Goal: Task Accomplishment & Management: Use online tool/utility

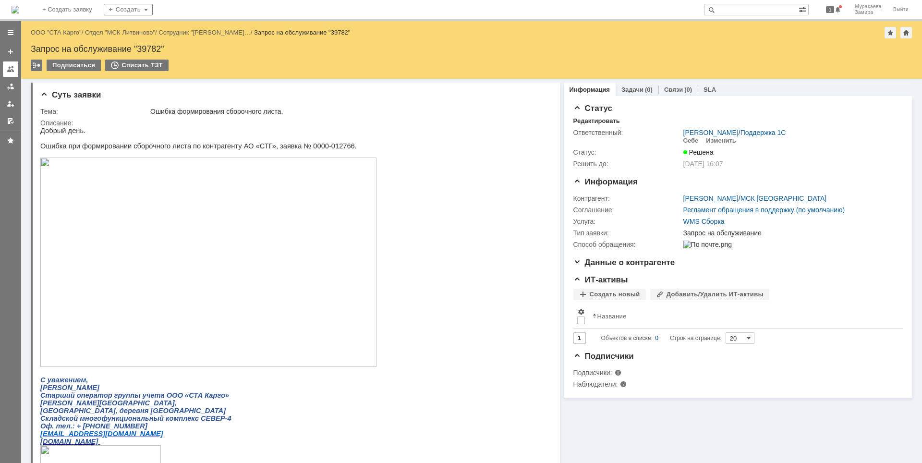
click at [14, 70] on div at bounding box center [11, 69] width 8 height 8
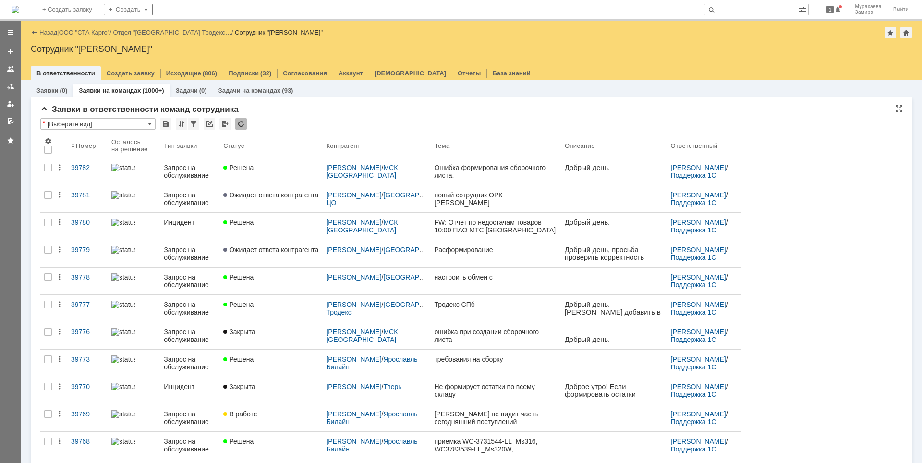
click at [216, 251] on div "Запрос на обслуживание" at bounding box center [190, 253] width 52 height 15
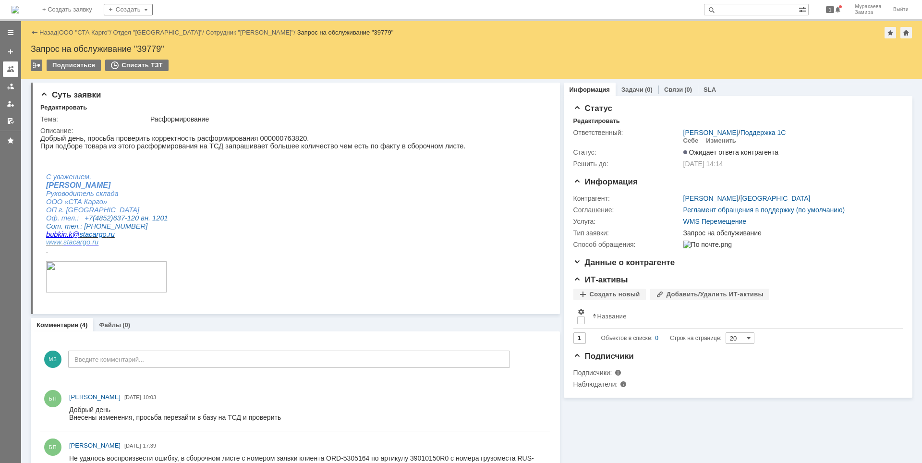
click at [12, 71] on div at bounding box center [11, 69] width 8 height 8
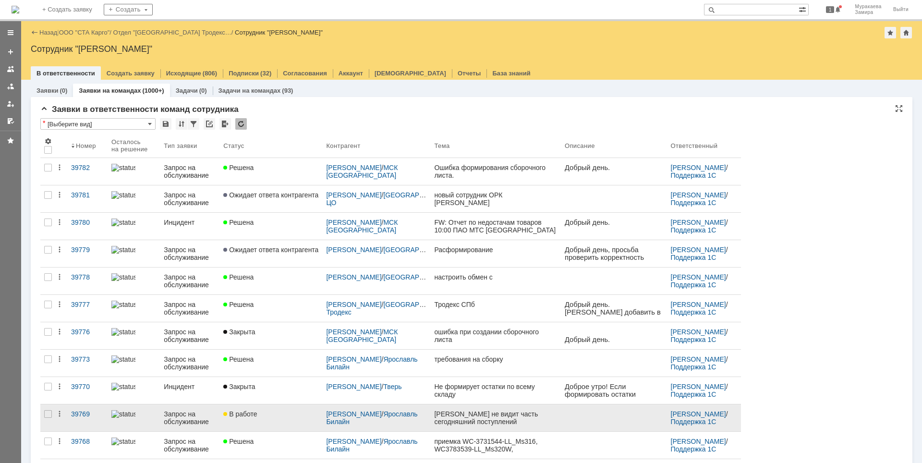
click at [188, 420] on div "Запрос на обслуживание" at bounding box center [190, 417] width 52 height 15
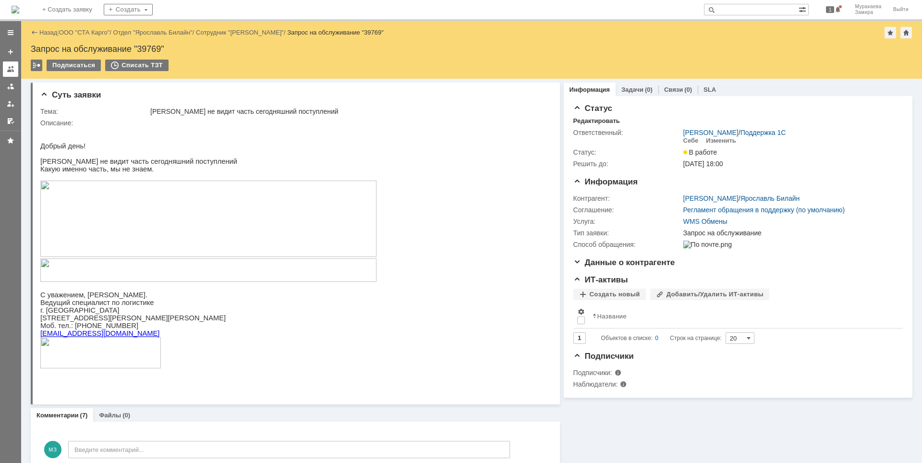
click at [8, 71] on div at bounding box center [11, 69] width 8 height 8
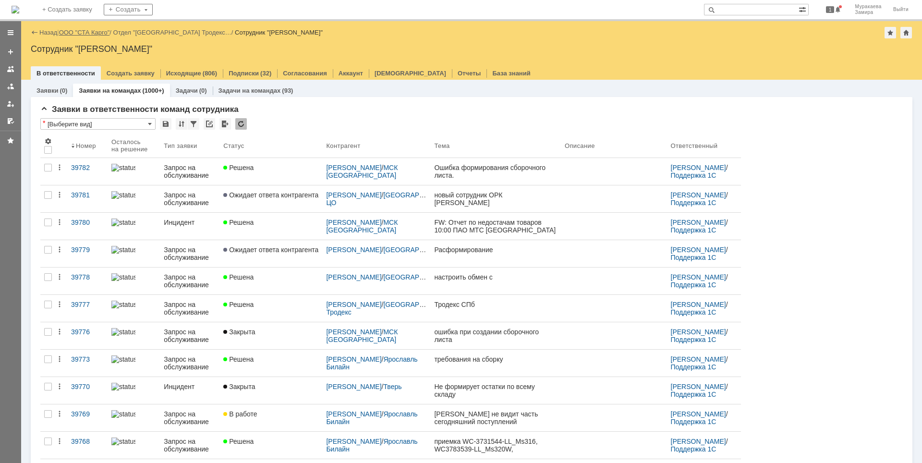
click at [82, 32] on link "ООО "СТА Карго"" at bounding box center [84, 32] width 51 height 7
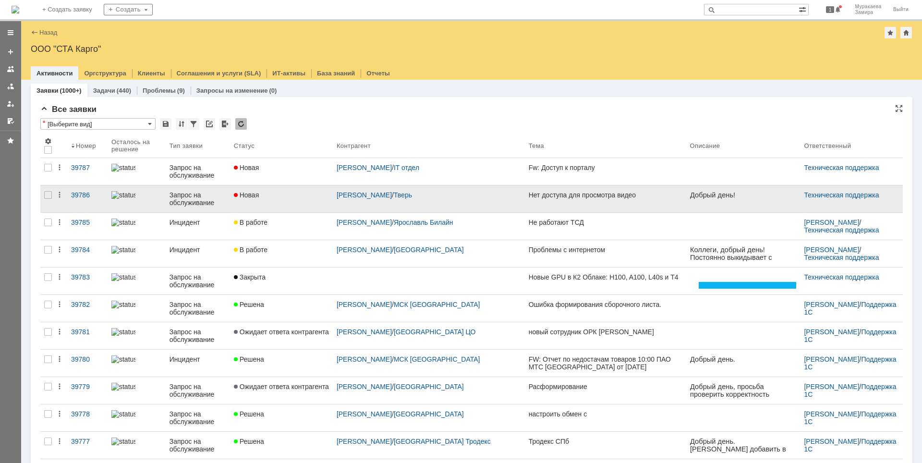
click at [201, 199] on div "Запрос на обслуживание" at bounding box center [197, 198] width 57 height 15
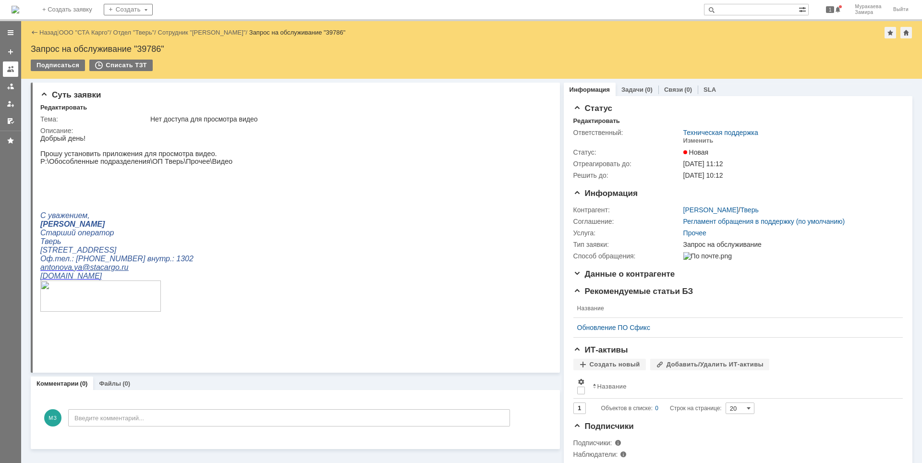
click at [12, 70] on div at bounding box center [11, 69] width 8 height 8
